Goal: Navigation & Orientation: Find specific page/section

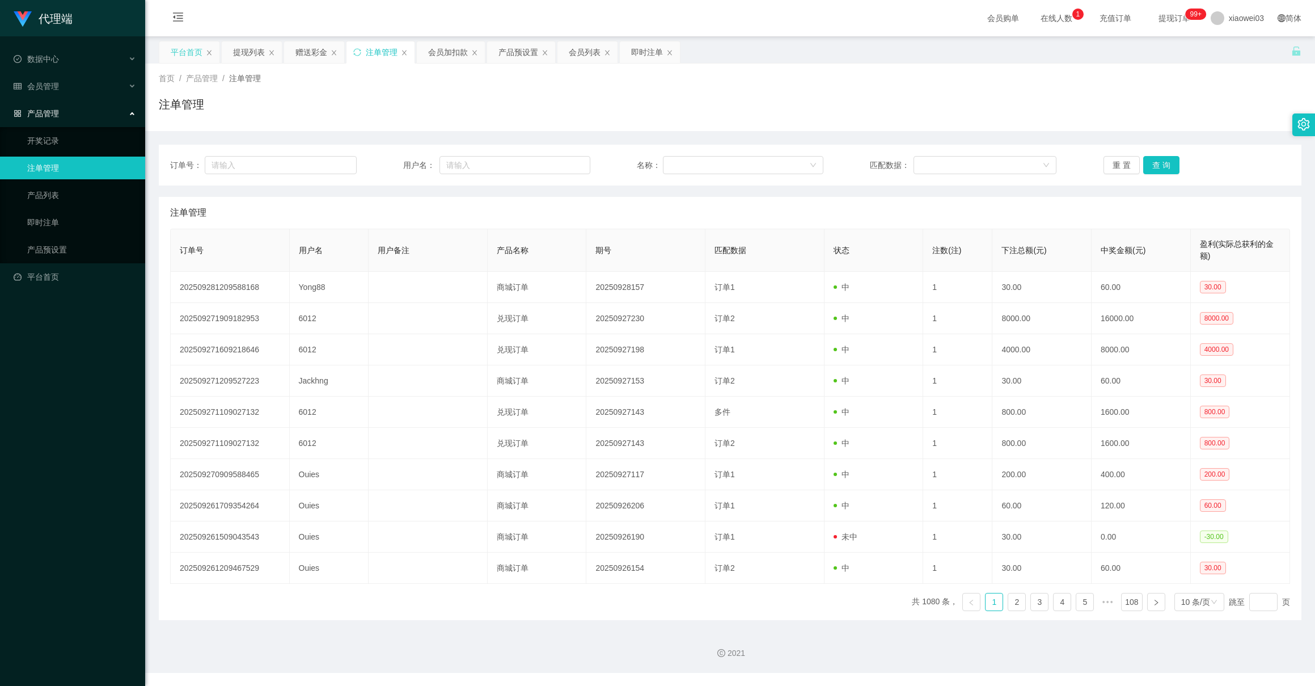
click at [169, 46] on div "平台首页" at bounding box center [189, 52] width 60 height 22
click at [191, 51] on div "平台首页" at bounding box center [187, 52] width 32 height 22
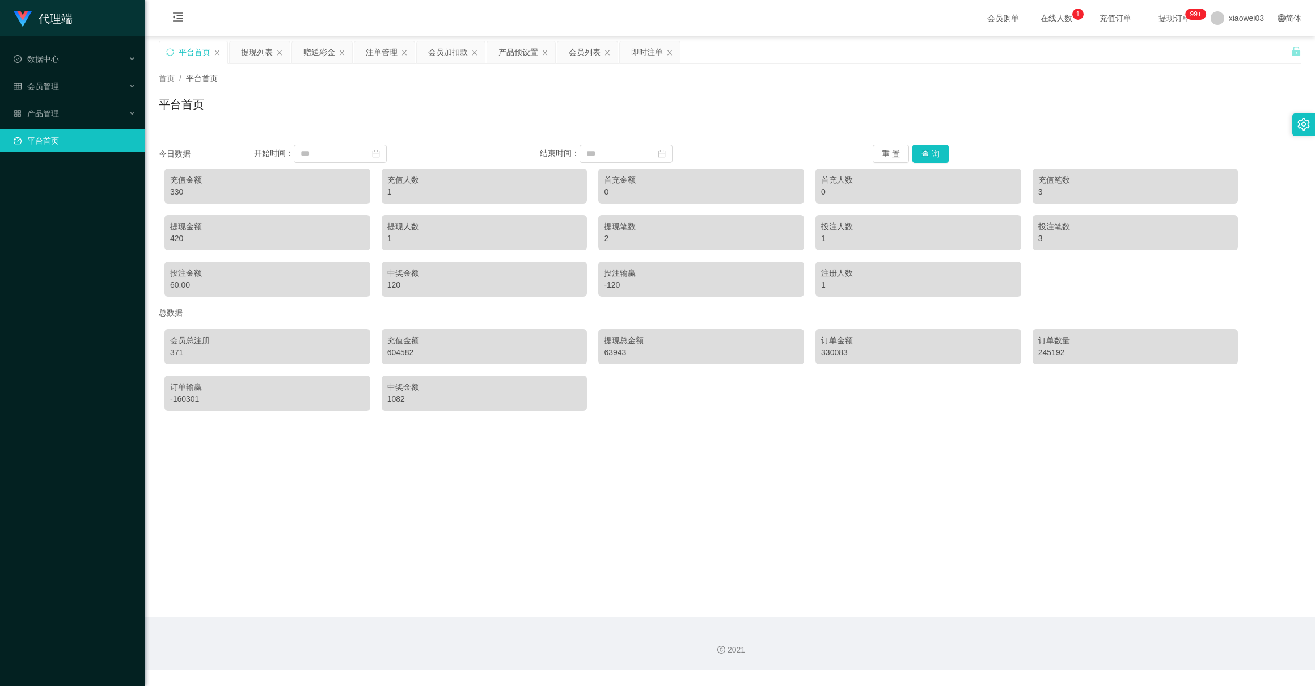
click at [821, 490] on main "关闭左侧 关闭右侧 关闭其它 刷新页面 平台首页 提现列表 赠送彩金 注单管理 会员加扣款 产品预设置 会员列表 即时注单 首页 / 平台首页 / 平台首页 …" at bounding box center [730, 326] width 1170 height 580
click at [1159, 87] on div "首页 / 平台首页 / 平台首页" at bounding box center [730, 97] width 1143 height 49
